Goal: Task Accomplishment & Management: Use online tool/utility

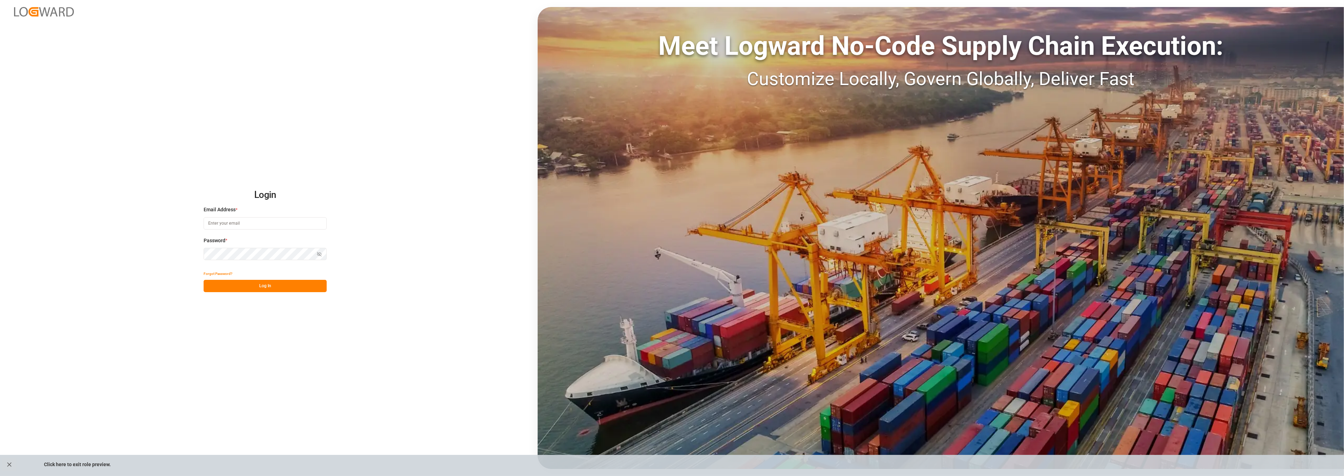
click at [245, 218] on input at bounding box center [265, 223] width 123 height 12
type input "[PERSON_NAME][EMAIL_ADDRESS][PERSON_NAME][DOMAIN_NAME]"
drag, startPoint x: 283, startPoint y: 287, endPoint x: 292, endPoint y: 289, distance: 9.4
click at [283, 287] on button "Log In" at bounding box center [265, 286] width 123 height 12
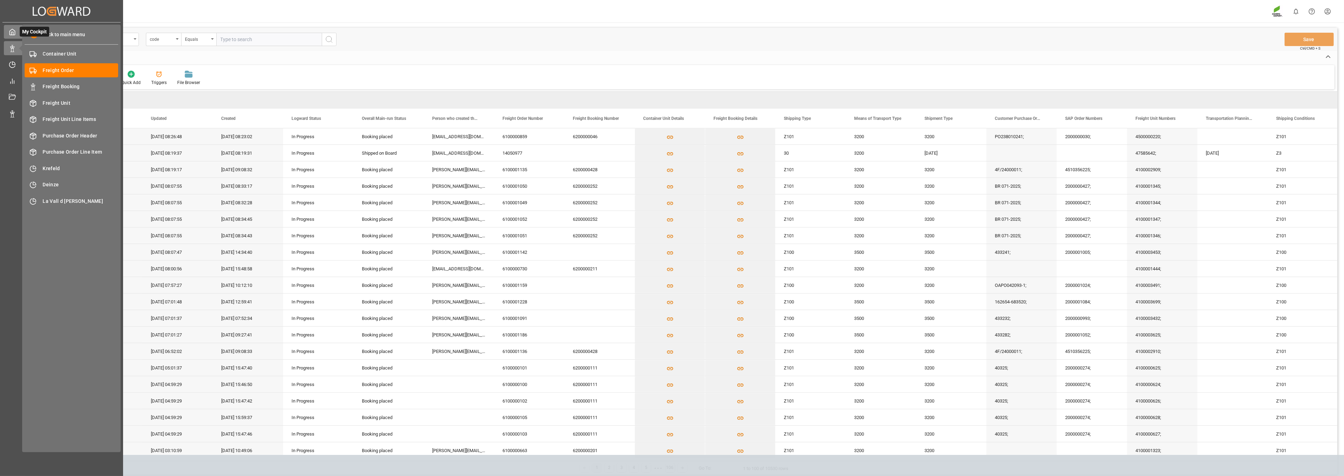
click at [11, 30] on icon at bounding box center [12, 31] width 7 height 7
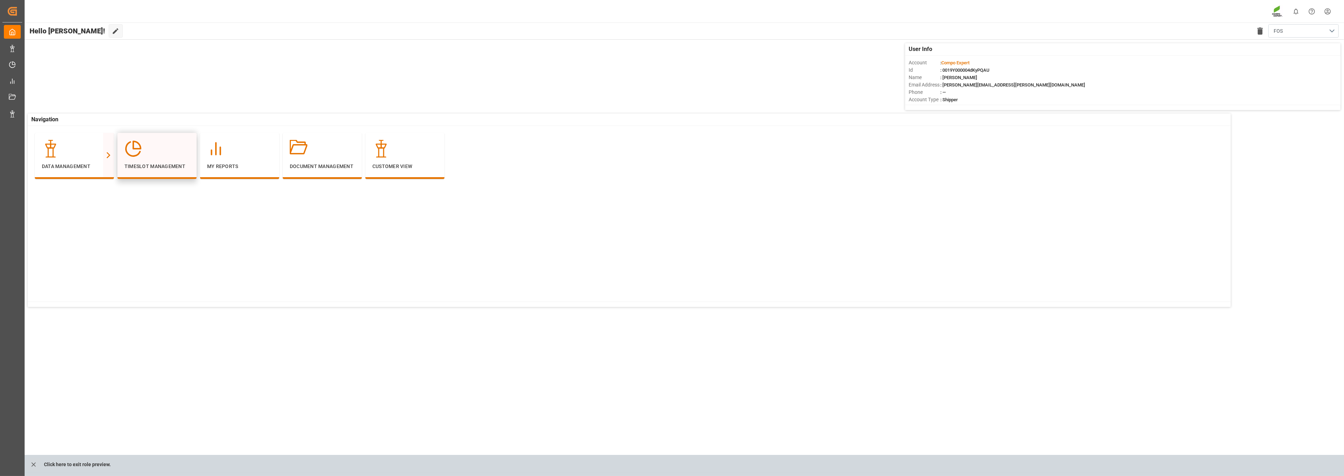
click at [152, 152] on div at bounding box center [156, 149] width 65 height 18
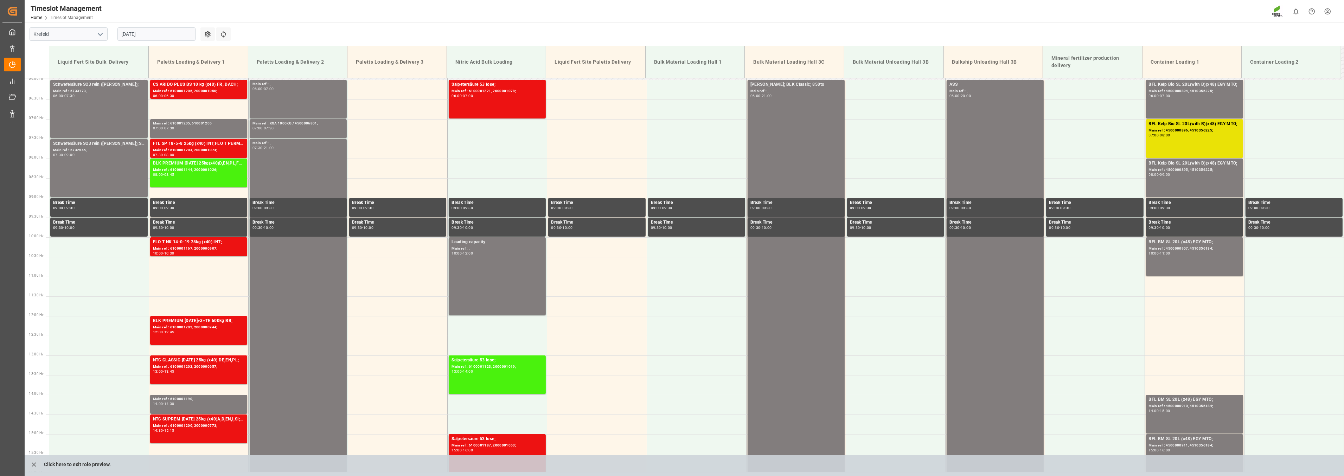
scroll to position [234, 0]
click at [171, 37] on input "[DATE]" at bounding box center [156, 33] width 78 height 13
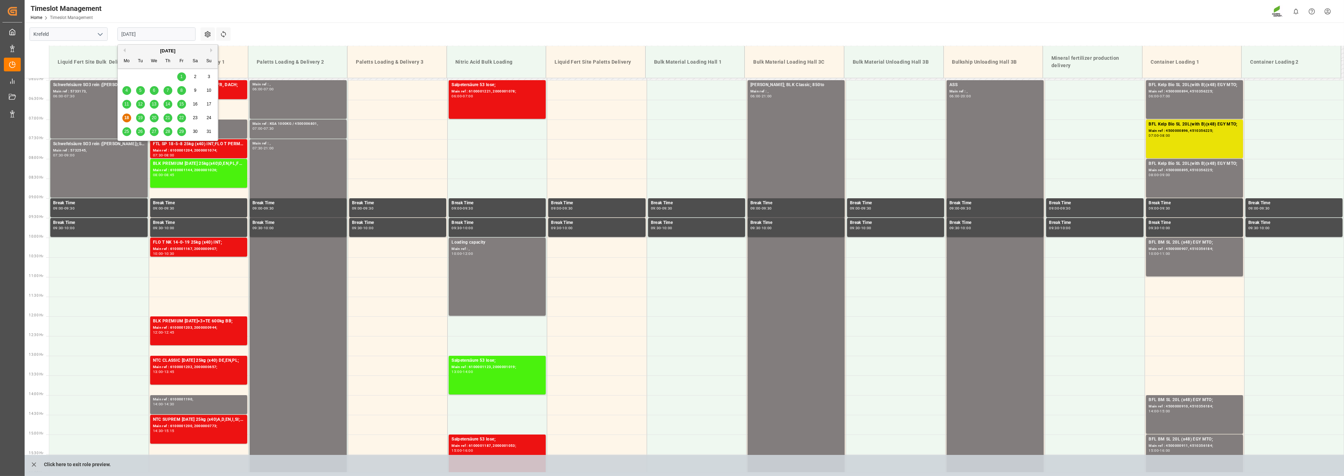
click at [139, 120] on span "19" at bounding box center [140, 117] width 5 height 5
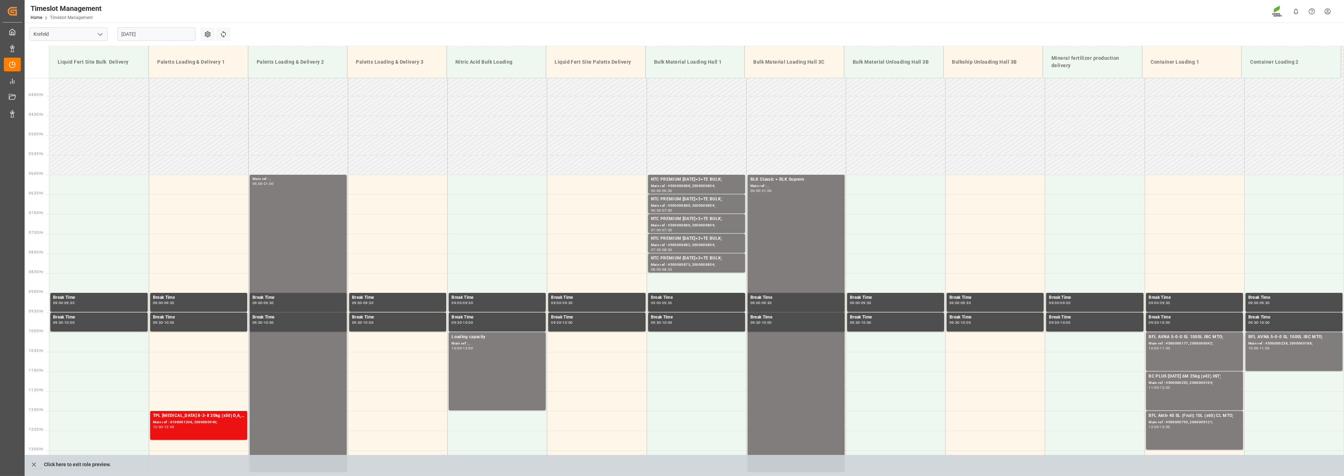
scroll to position [122, 0]
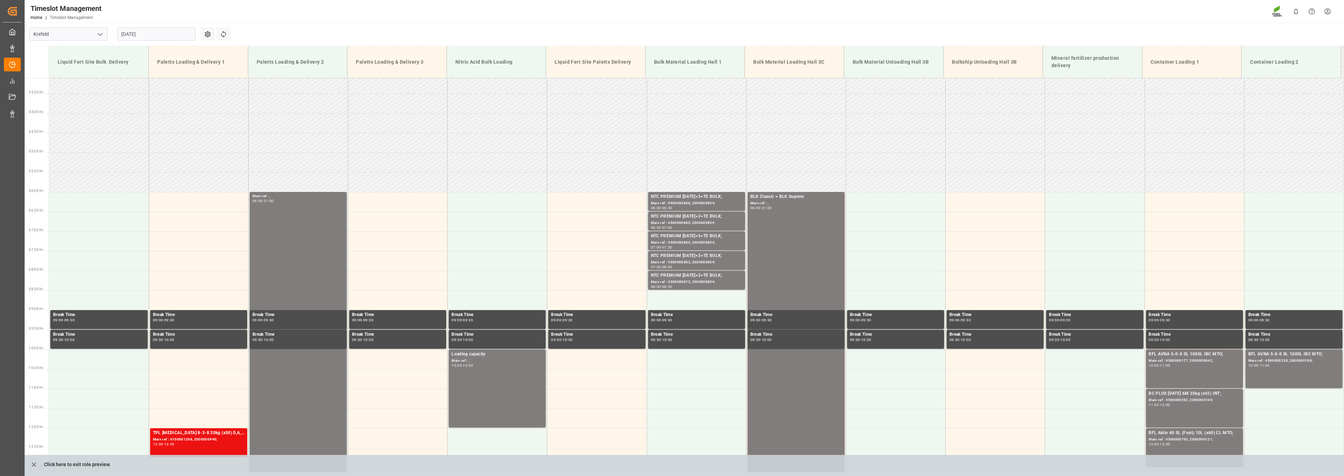
click at [167, 24] on div "[DATE]" at bounding box center [157, 34] width 88 height 23
click at [152, 34] on input "[DATE]" at bounding box center [156, 33] width 78 height 13
click at [154, 118] on span "20" at bounding box center [154, 117] width 5 height 5
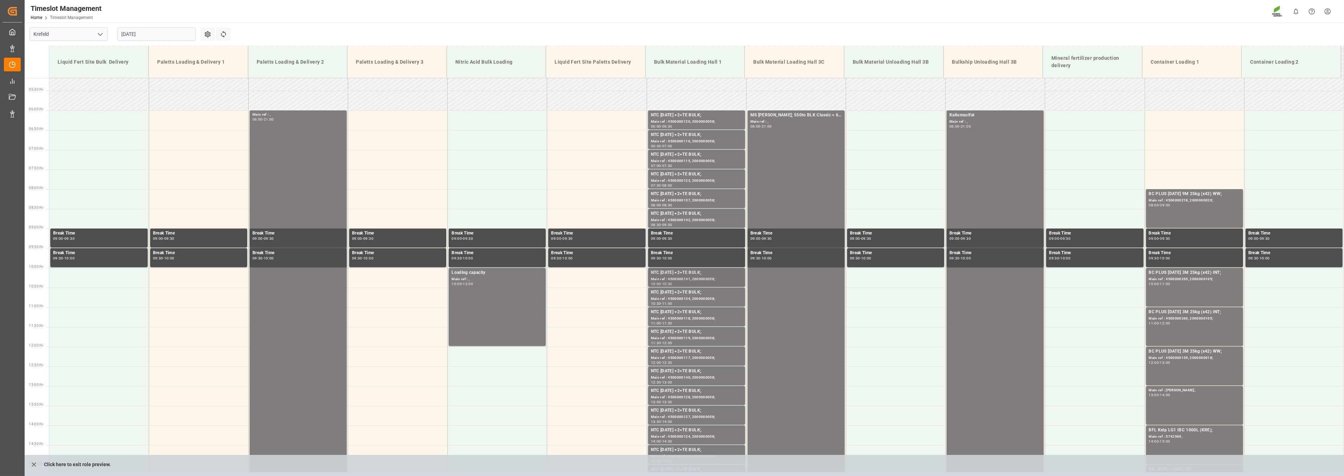
scroll to position [201, 0]
